Goal: Book appointment/travel/reservation

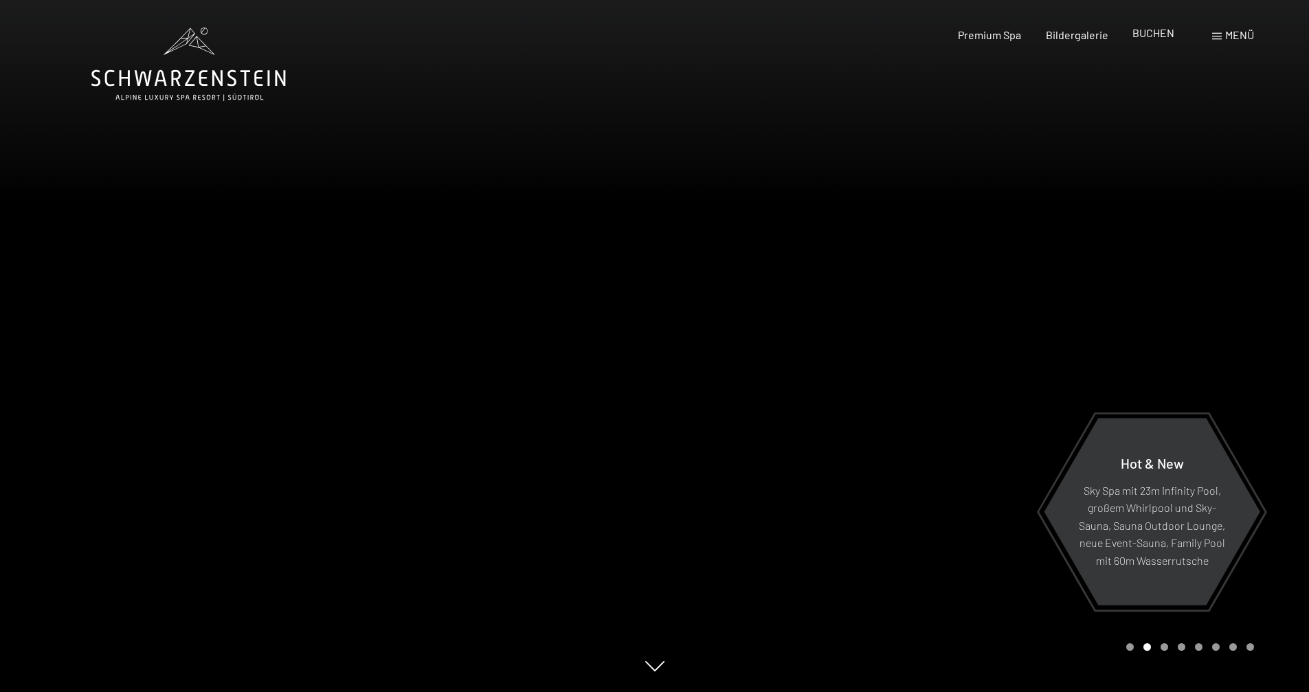
click at [1157, 34] on span "BUCHEN" at bounding box center [1153, 32] width 42 height 13
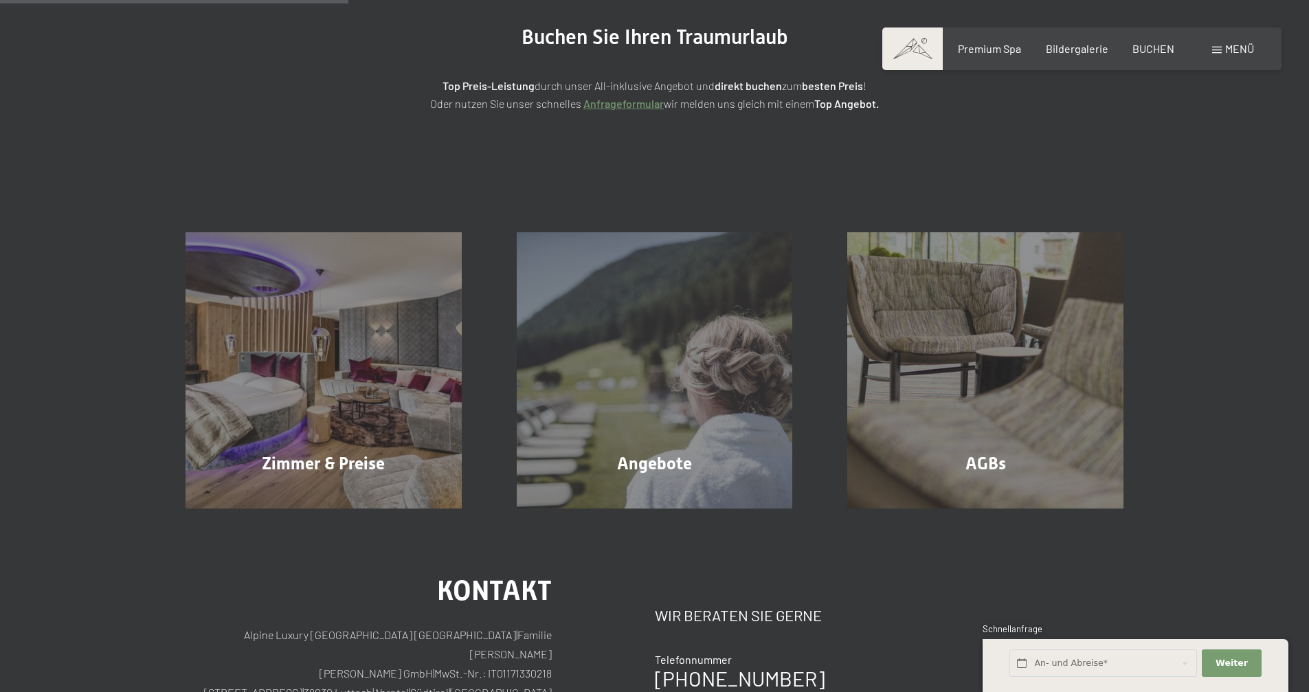
scroll to position [165, 0]
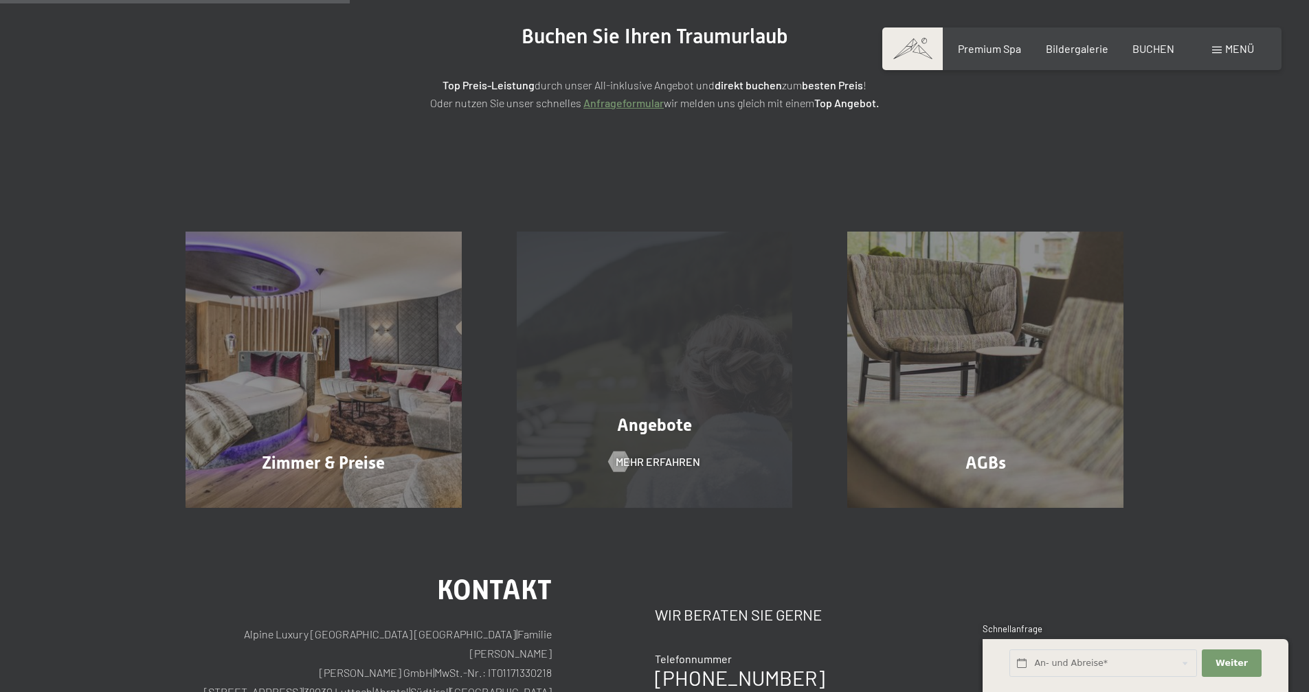
click at [648, 427] on span "Angebote" at bounding box center [654, 425] width 75 height 20
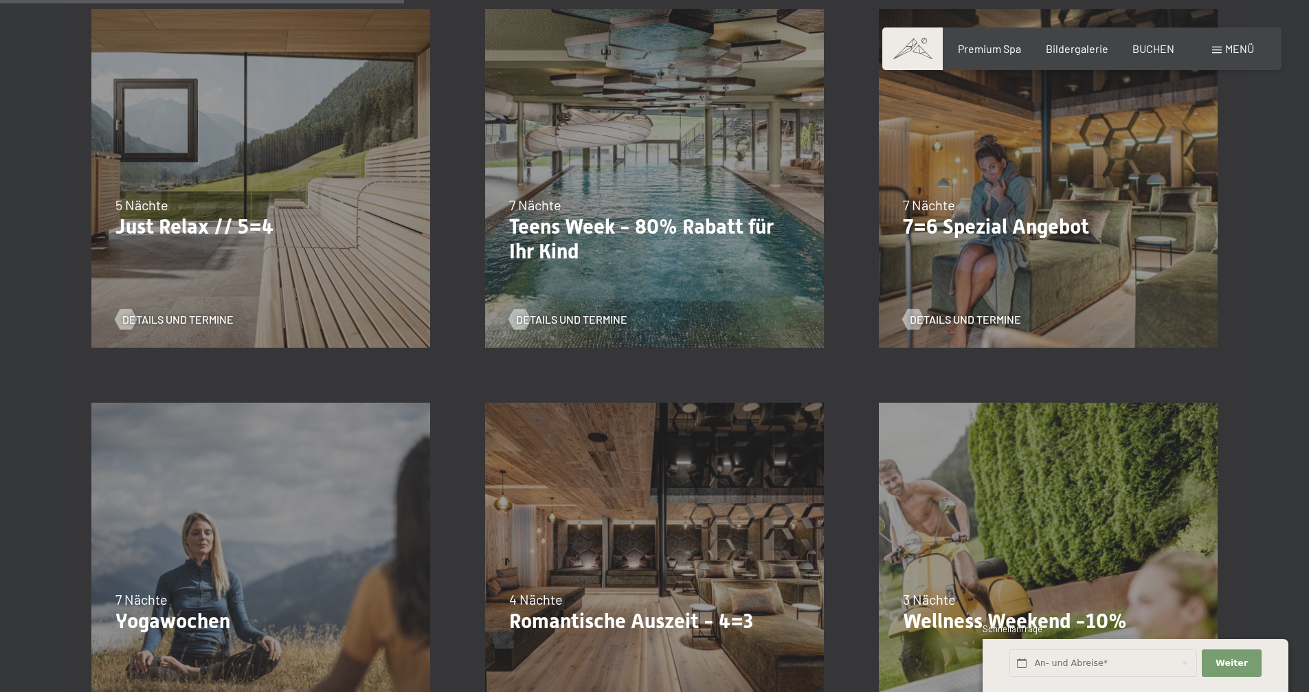
scroll to position [825, 0]
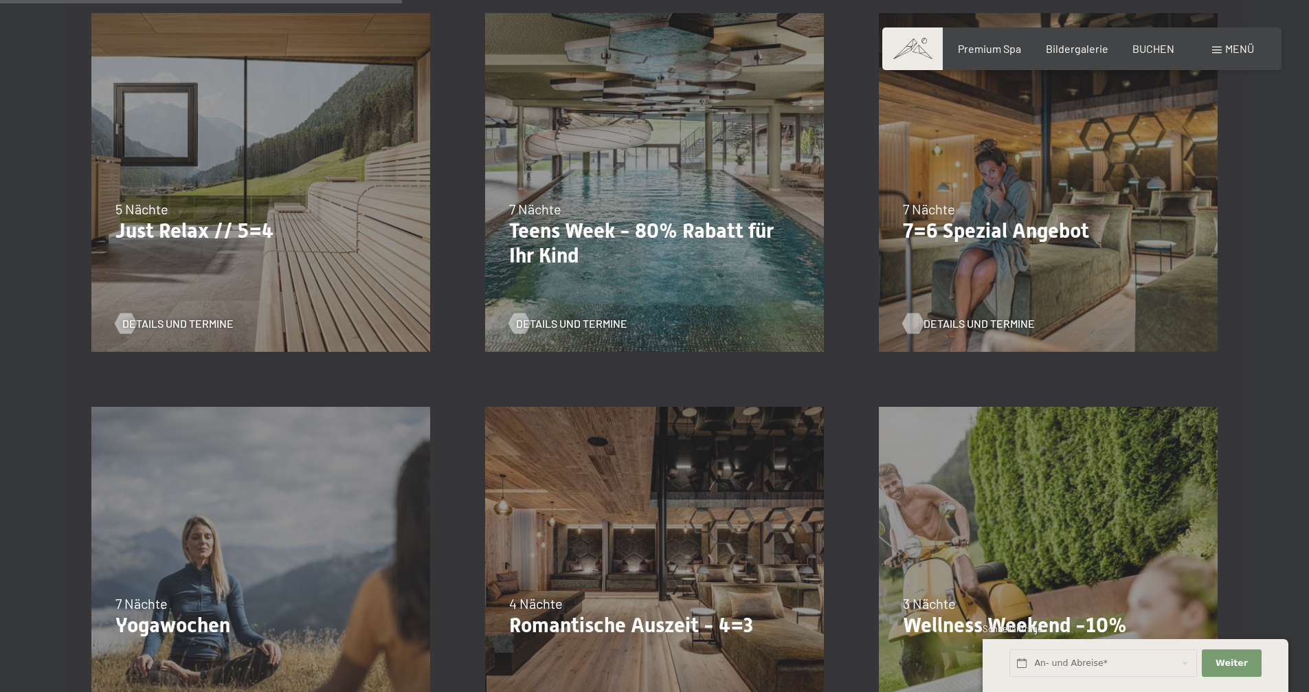
click at [969, 324] on span "Details und Termine" at bounding box center [979, 323] width 111 height 15
